Goal: Task Accomplishment & Management: Complete application form

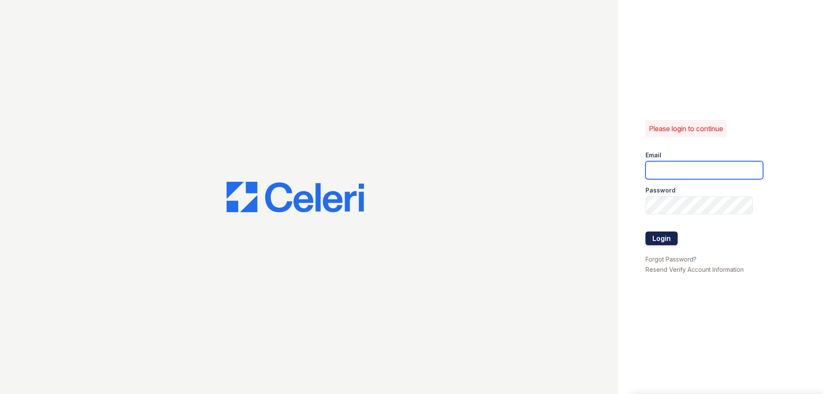
type input "[EMAIL_ADDRESS][DOMAIN_NAME]"
click at [662, 239] on button "Login" at bounding box center [661, 239] width 32 height 14
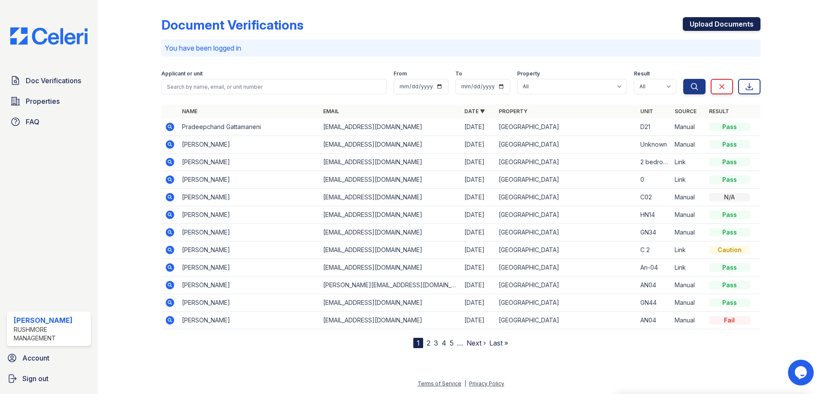
click at [704, 20] on link "Upload Documents" at bounding box center [722, 24] width 78 height 14
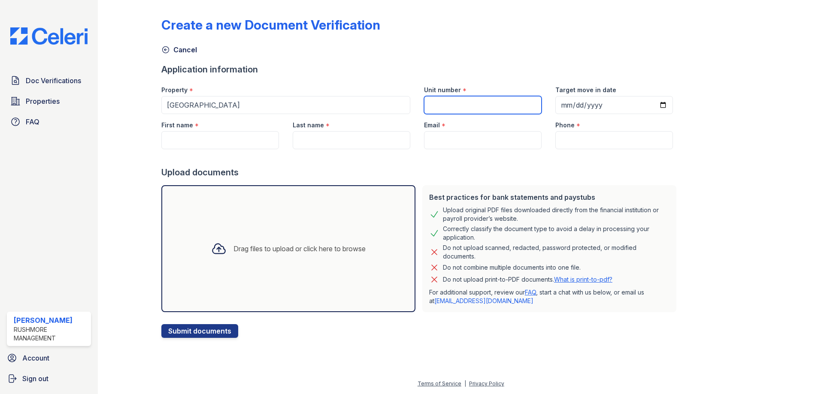
click at [472, 103] on input "Unit number" at bounding box center [483, 105] width 118 height 18
type input "CN29"
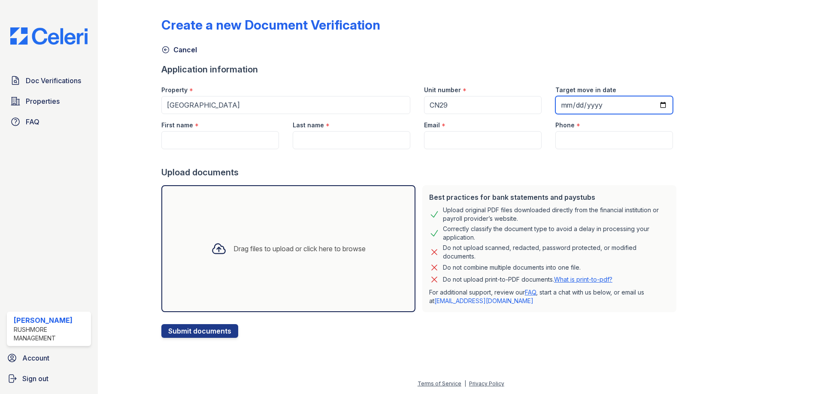
click at [555, 109] on input "Target move in date" at bounding box center [614, 105] width 118 height 18
type input "2025-10-04"
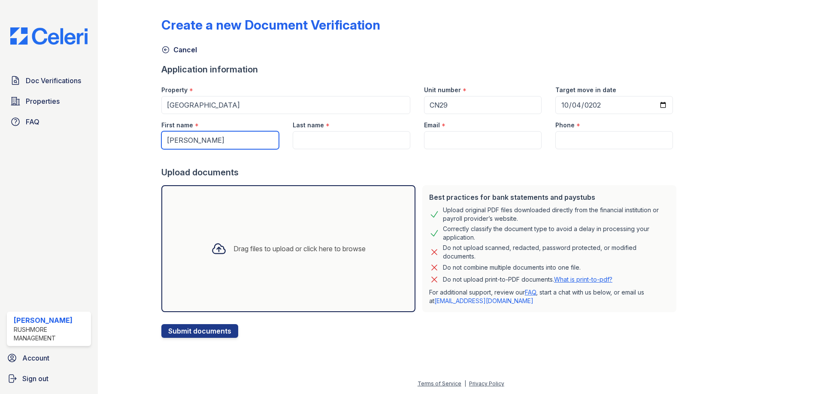
type input "Rolanda"
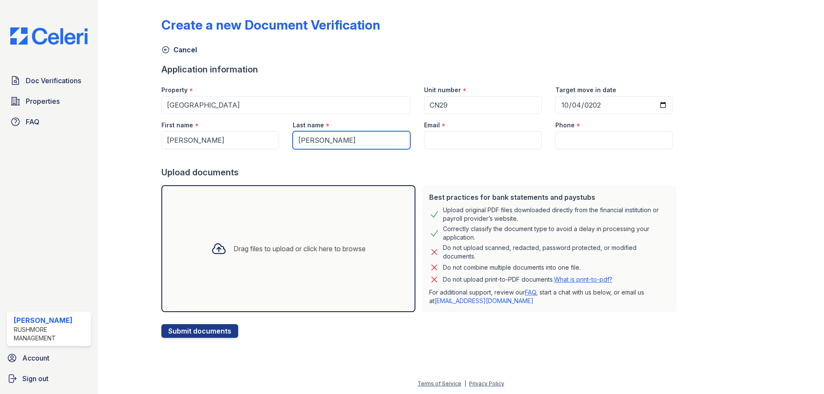
type input "Coverson"
click at [458, 139] on input "Email" at bounding box center [483, 140] width 118 height 18
paste input "rcoverson1@gmail.com"
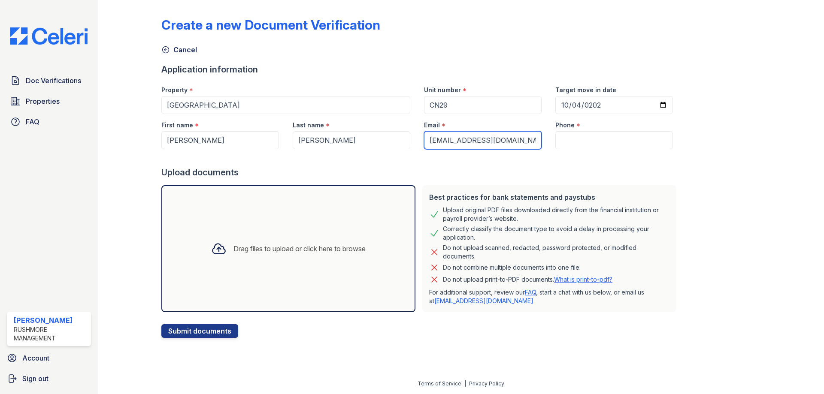
type input "rcoverson1@gmail.com"
click at [583, 145] on input "Phone" at bounding box center [614, 140] width 118 height 18
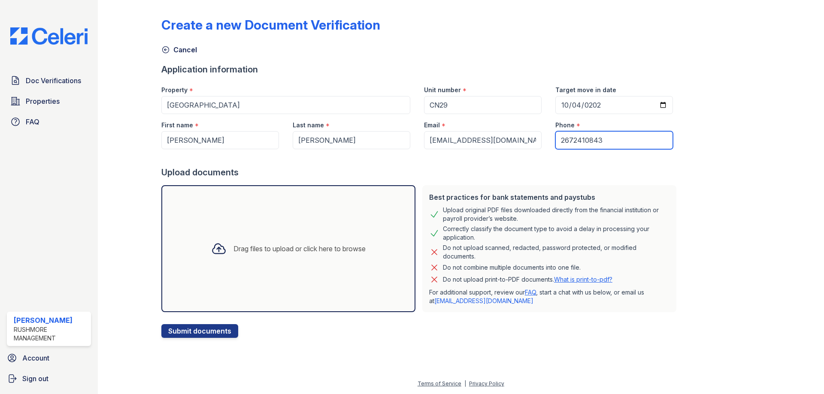
type input "2672410843"
click at [254, 250] on div "Drag files to upload or click here to browse" at bounding box center [299, 249] width 132 height 10
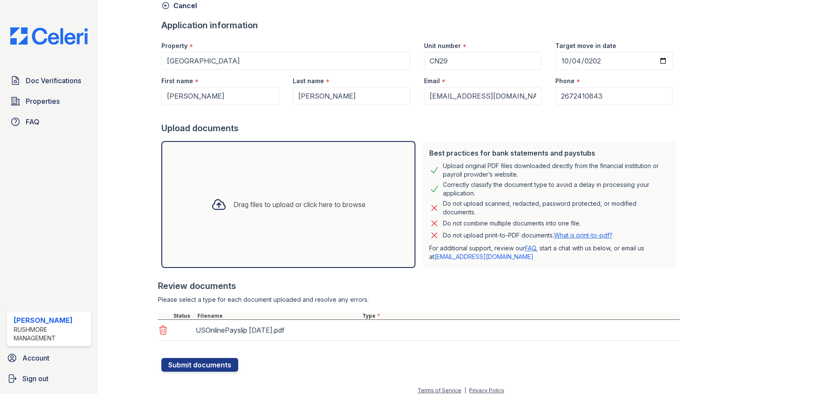
scroll to position [51, 0]
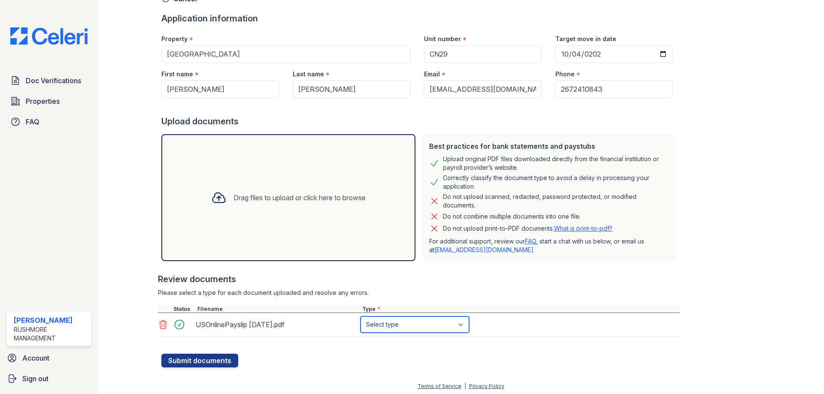
click at [417, 329] on select "Select type Paystub Bank Statement Offer Letter Tax Documents Benefit Award Let…" at bounding box center [414, 325] width 109 height 16
select select "paystub"
click at [360, 317] on select "Select type Paystub Bank Statement Offer Letter Tax Documents Benefit Award Let…" at bounding box center [414, 325] width 109 height 16
click at [203, 357] on button "Submit documents" at bounding box center [199, 361] width 77 height 14
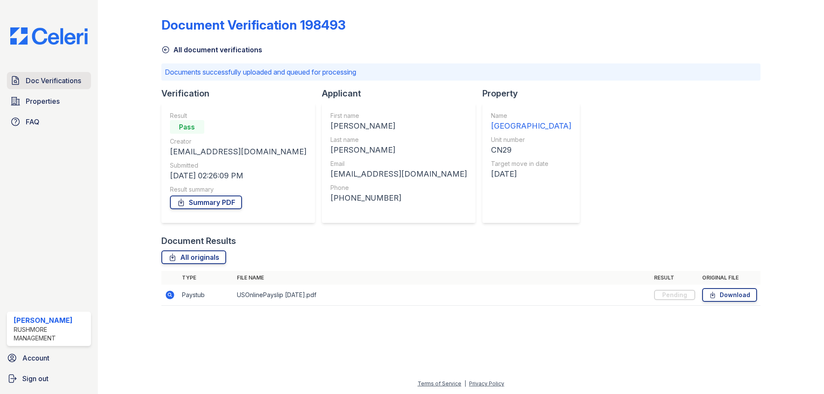
click at [82, 84] on link "Doc Verifications" at bounding box center [49, 80] width 84 height 17
